Goal: Transaction & Acquisition: Purchase product/service

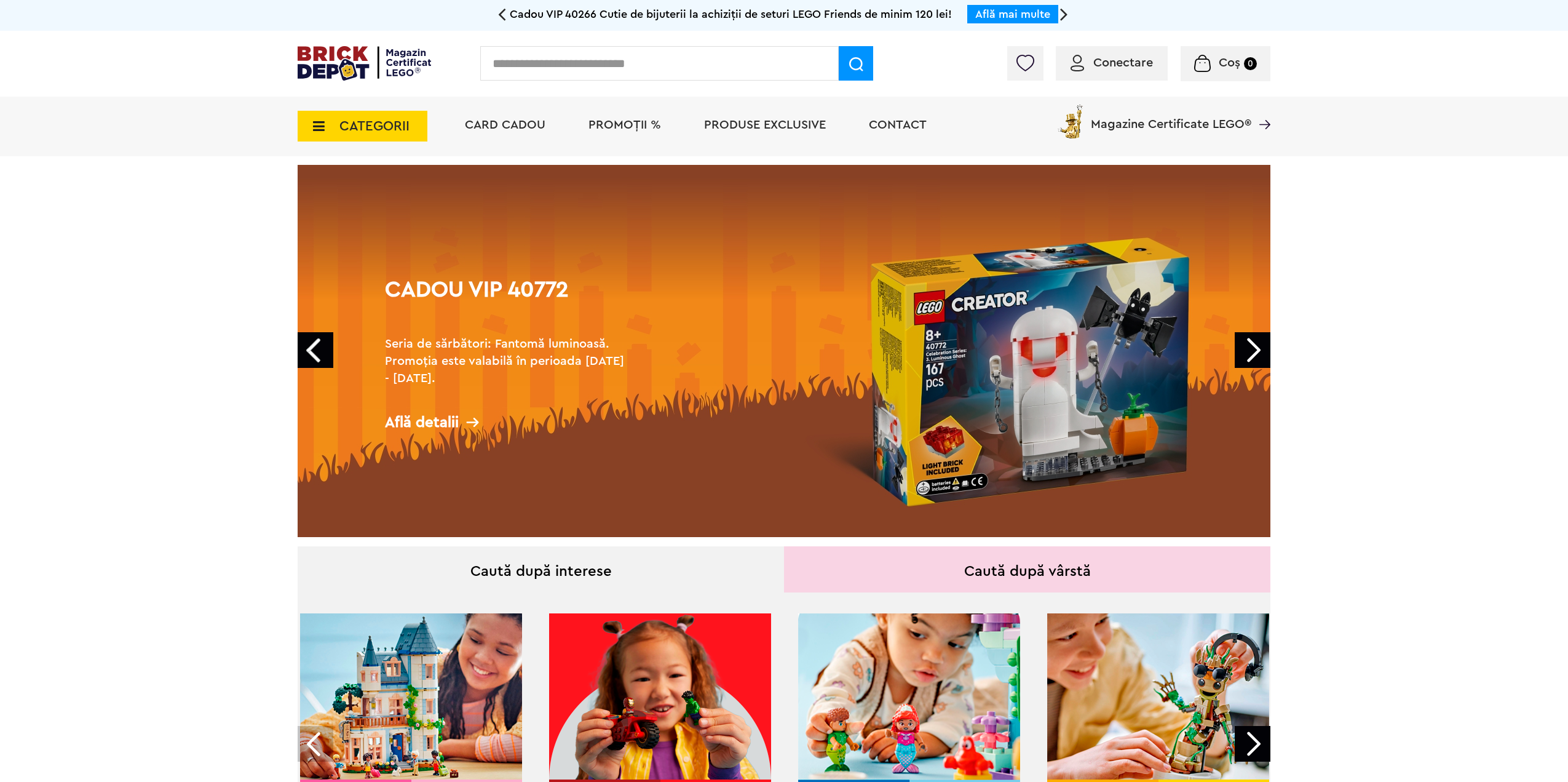
click at [736, 62] on input "text" at bounding box center [659, 63] width 358 height 35
type input "*****"
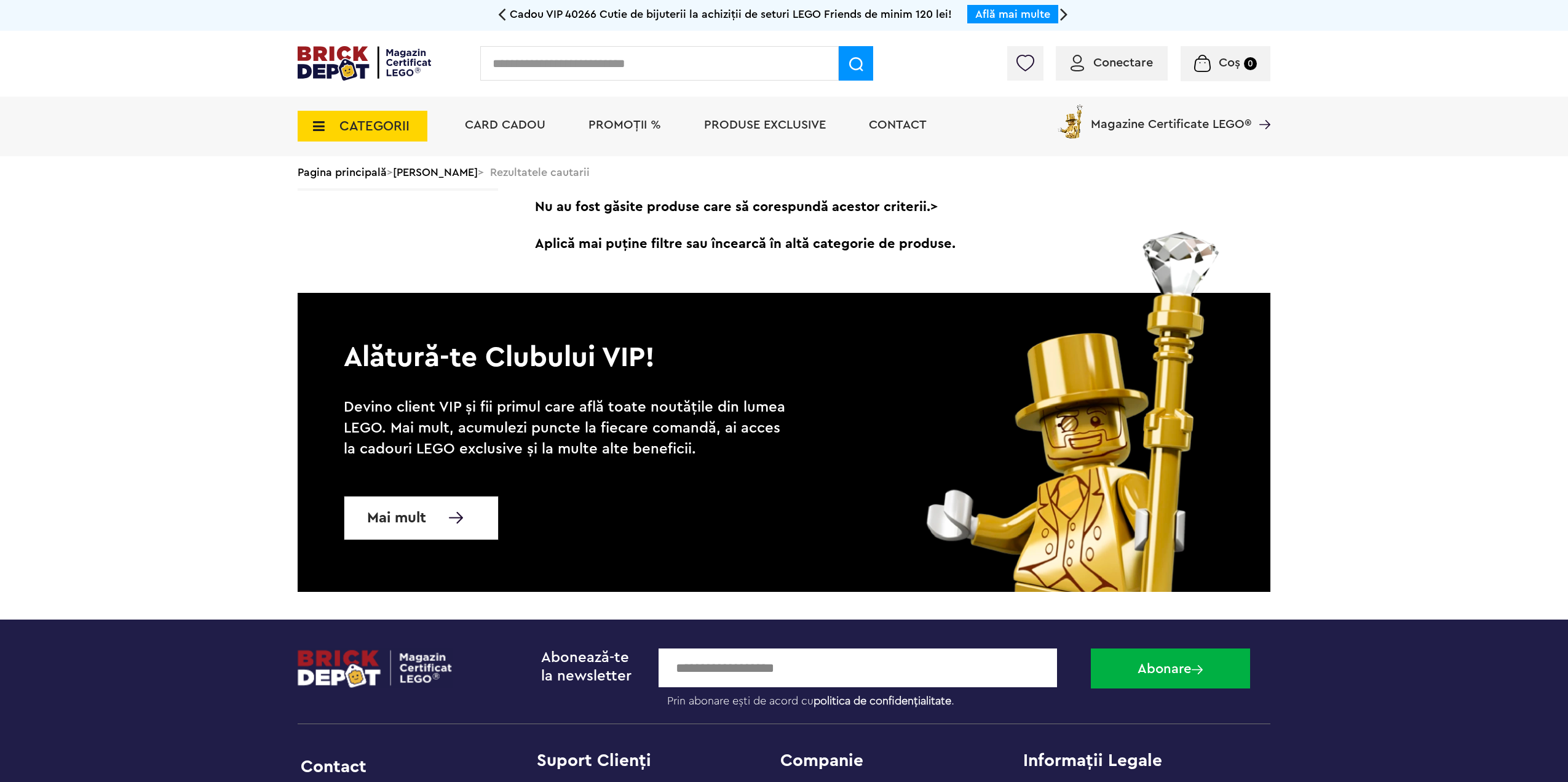
click at [643, 73] on input "text" at bounding box center [659, 63] width 358 height 35
type input "*****"
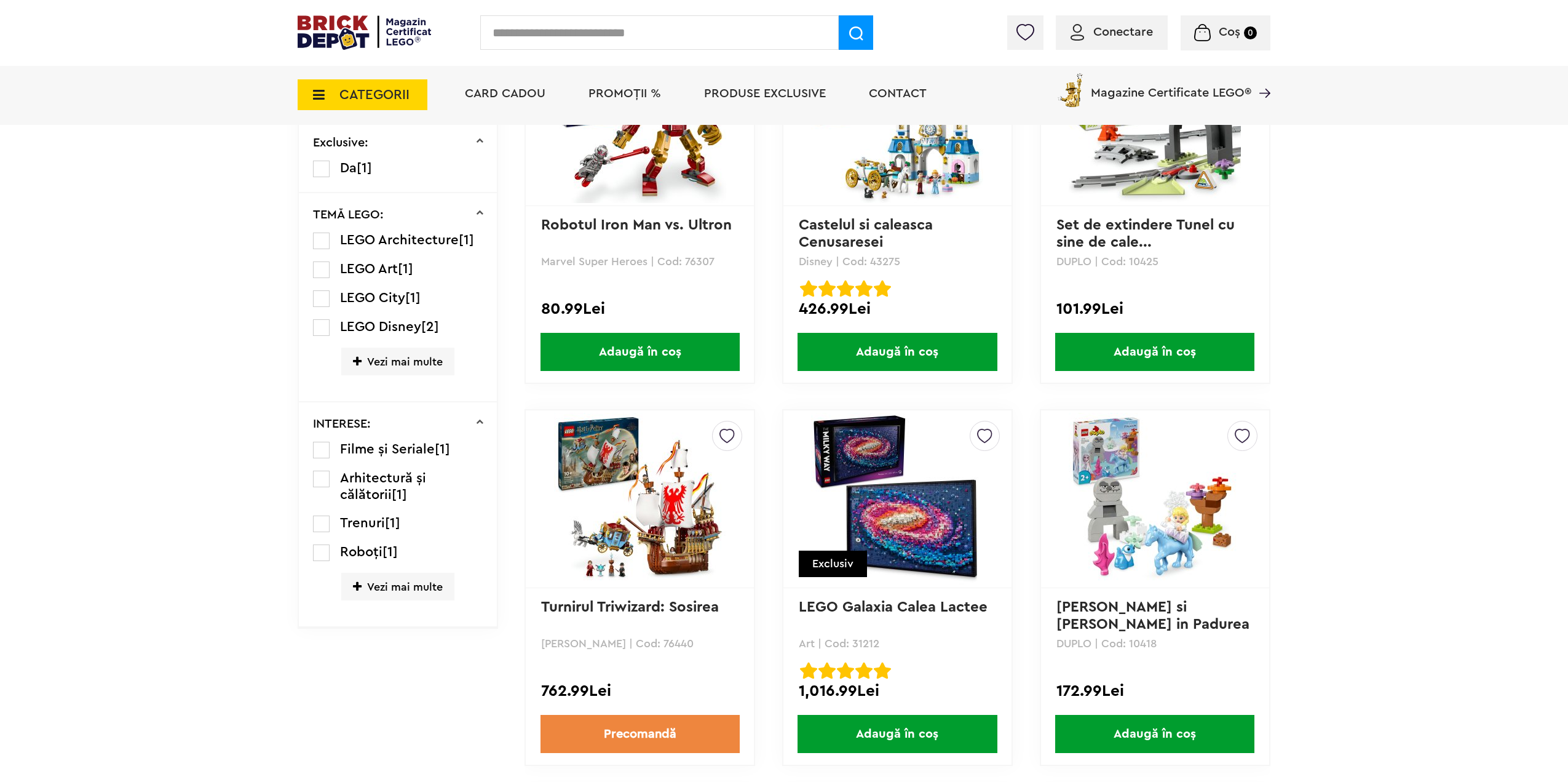
scroll to position [820, 0]
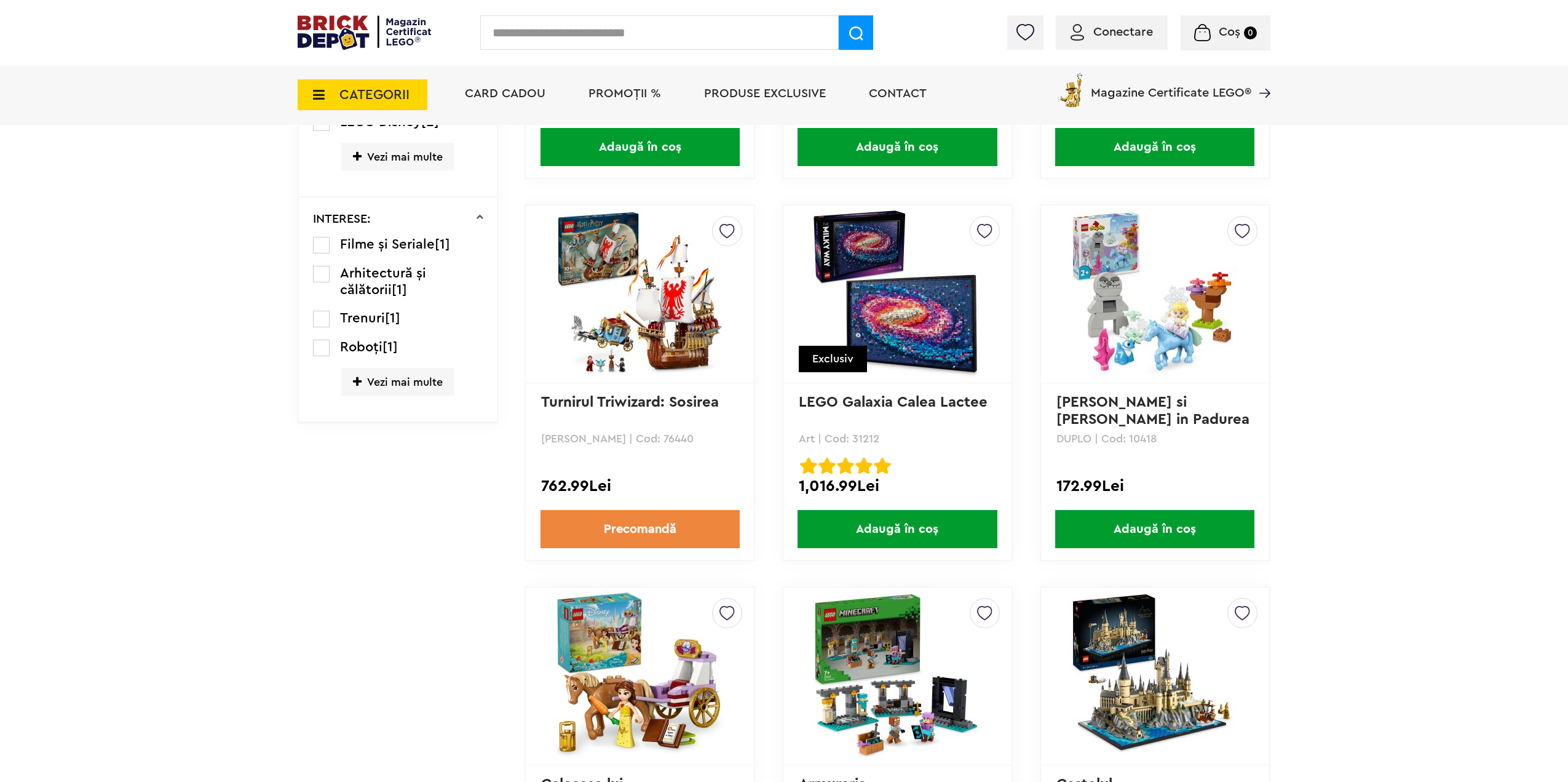
click at [918, 312] on img at bounding box center [897, 293] width 172 height 172
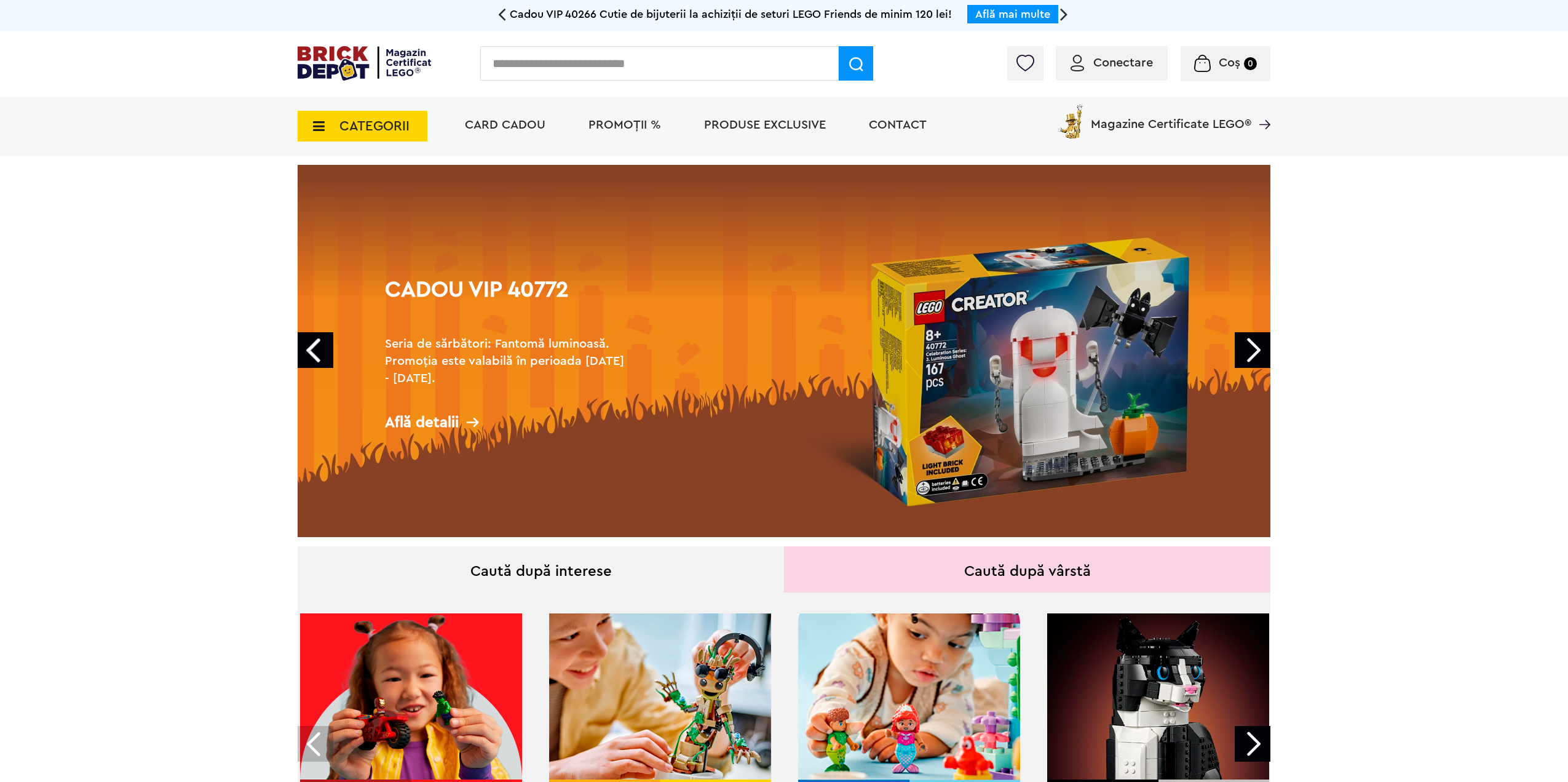
click at [637, 140] on li "PROMOȚII %" at bounding box center [624, 127] width 97 height 60
click at [637, 130] on span "PROMOȚII %" at bounding box center [625, 125] width 73 height 12
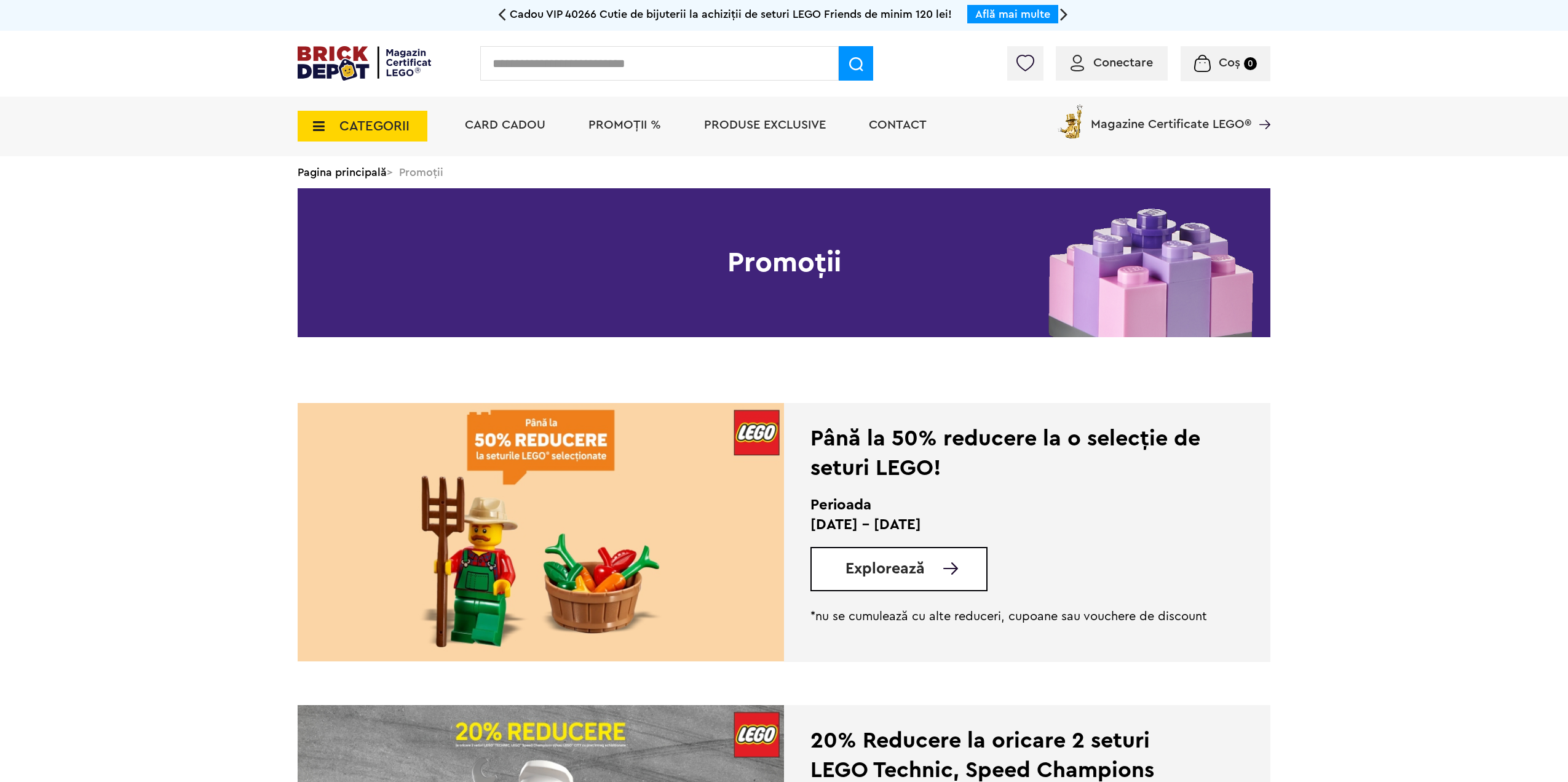
click at [904, 571] on span "Explorează" at bounding box center [885, 569] width 80 height 15
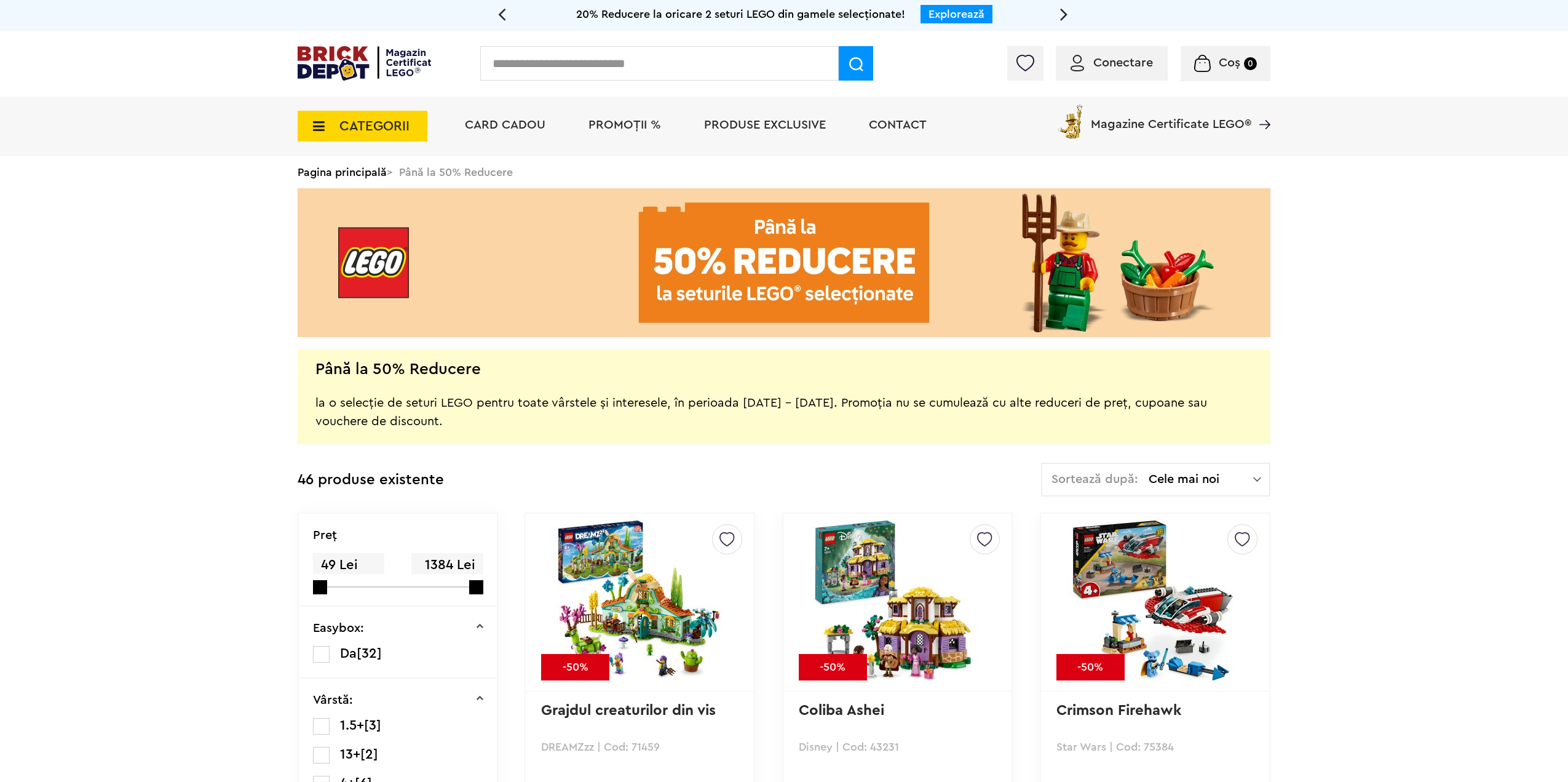
click at [1126, 61] on span "Conectare" at bounding box center [1123, 62] width 60 height 12
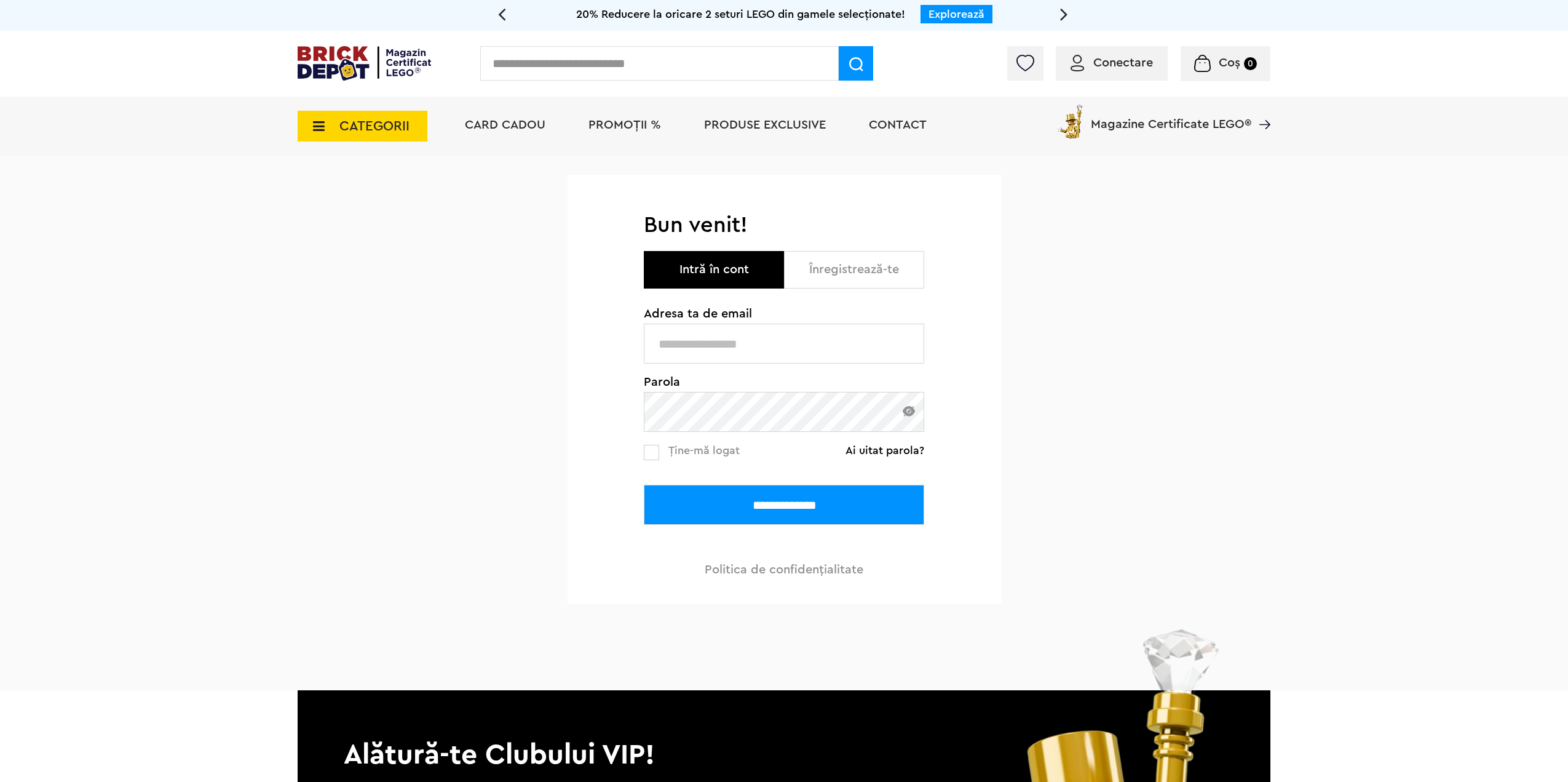
click at [366, 119] on span "CATEGORII" at bounding box center [374, 126] width 70 height 13
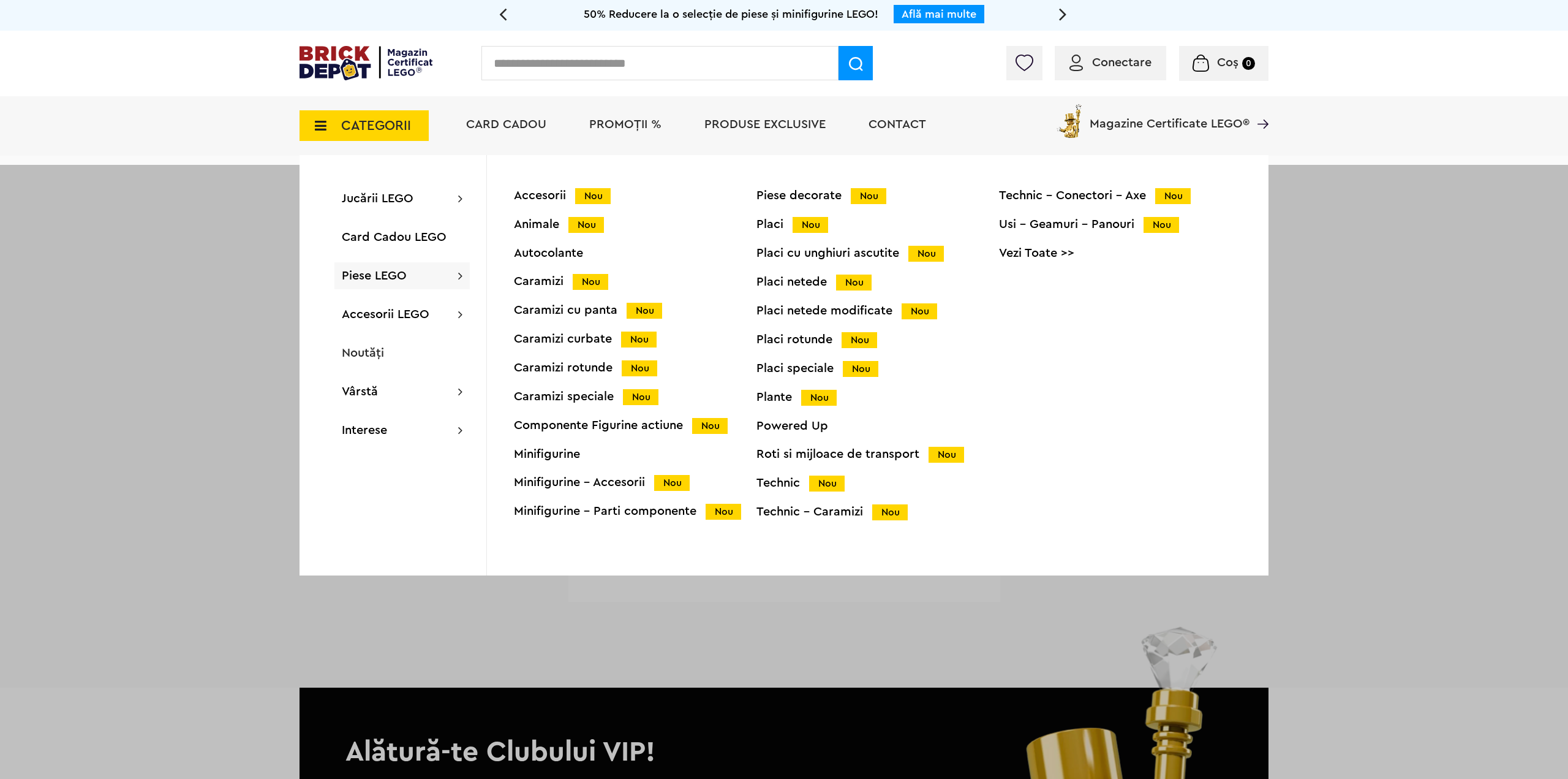
click at [580, 434] on div "Accesorii Nou Animale Nou Autocolante Caramizi Nou Caramizi cu panta Nou Carami…" at bounding box center [635, 362] width 243 height 345
